Goal: Find specific page/section: Find specific page/section

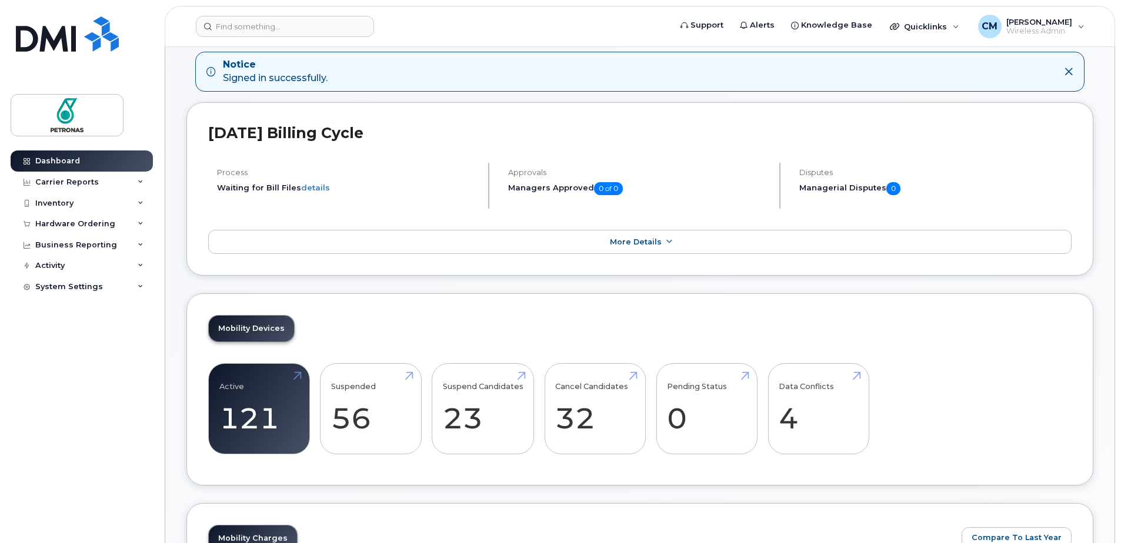
scroll to position [59, 0]
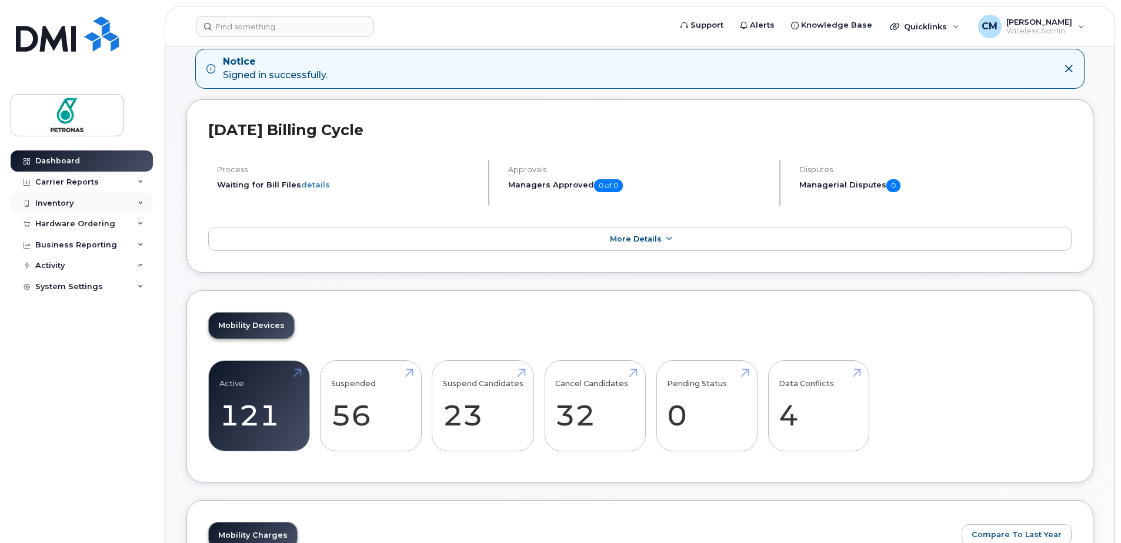
click at [78, 205] on div "Inventory" at bounding box center [82, 203] width 142 height 21
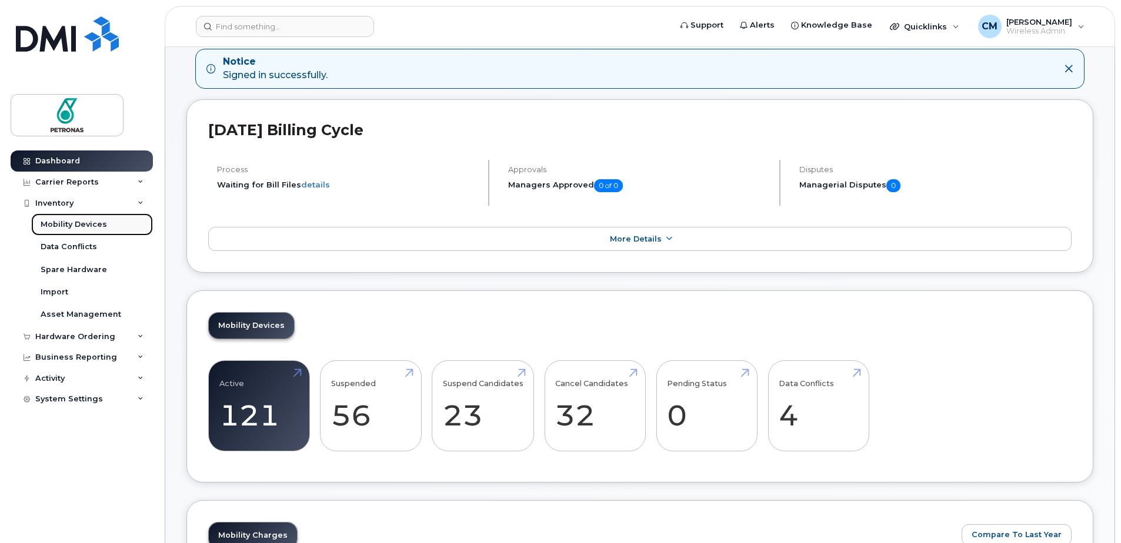
click at [72, 225] on div "Mobility Devices" at bounding box center [74, 224] width 66 height 11
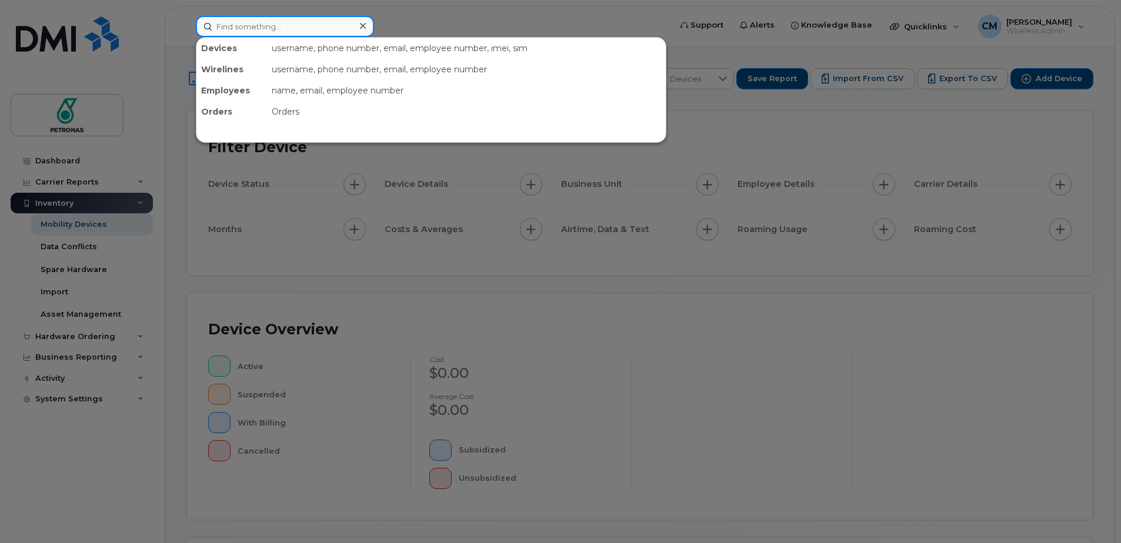
click at [275, 32] on input at bounding box center [285, 26] width 178 height 21
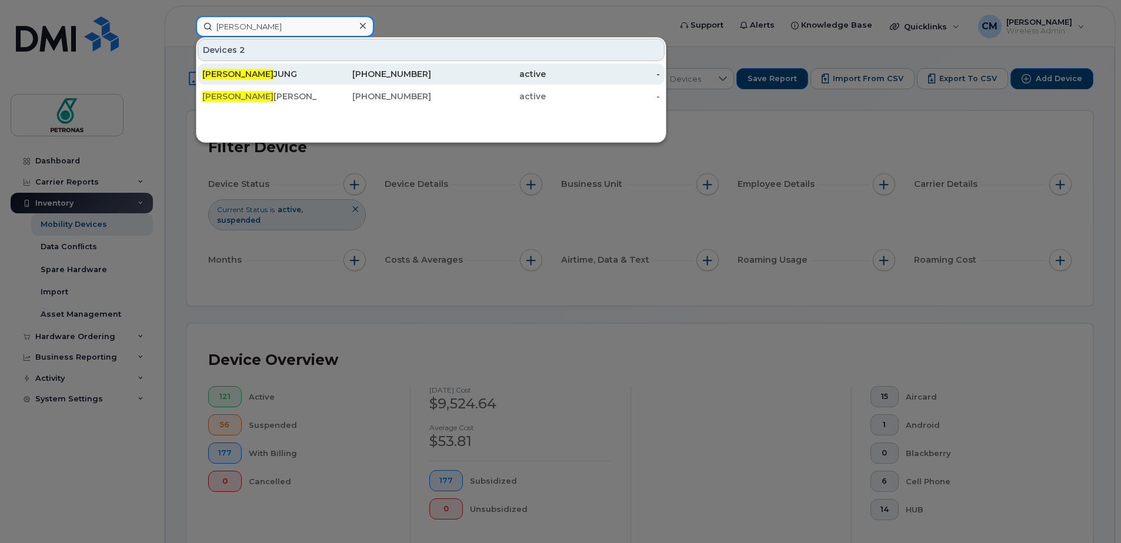
type input "[PERSON_NAME]"
click at [230, 75] on div "[PERSON_NAME]" at bounding box center [259, 74] width 115 height 12
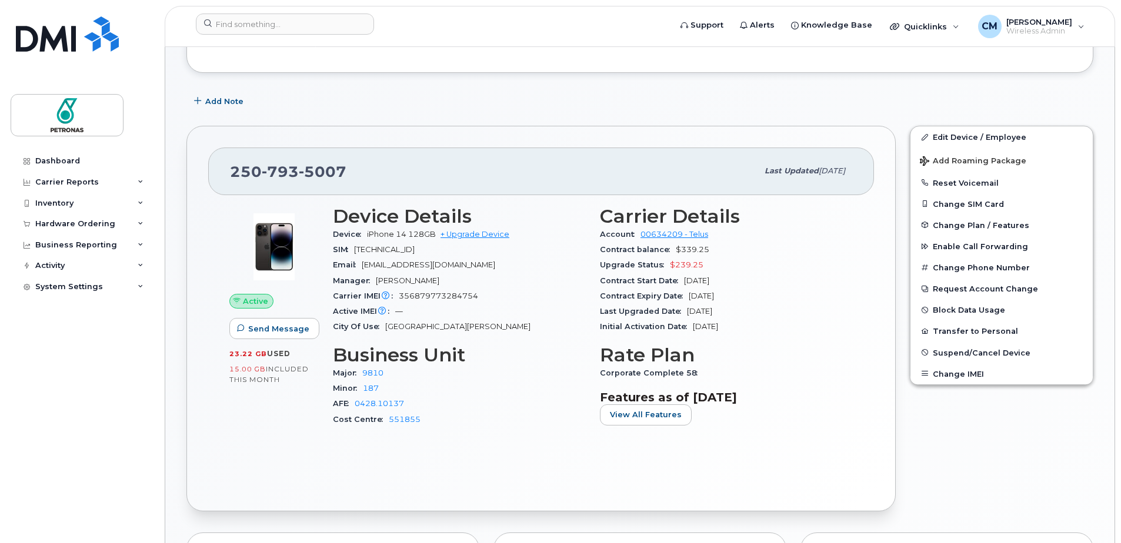
scroll to position [176, 0]
